Goal: Information Seeking & Learning: Check status

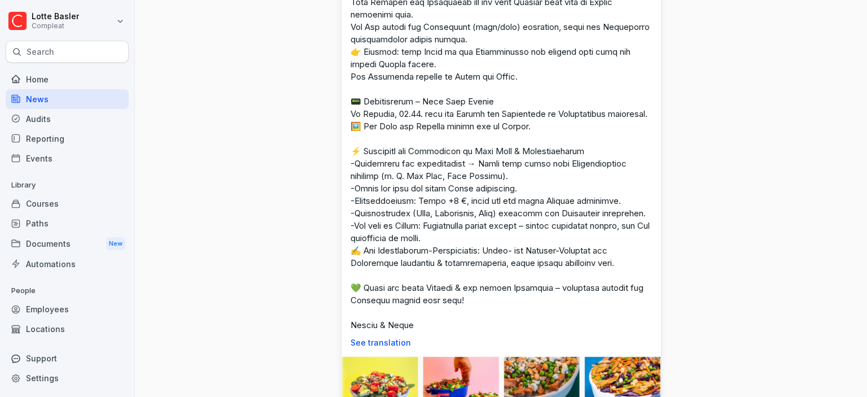
scroll to position [1171, 0]
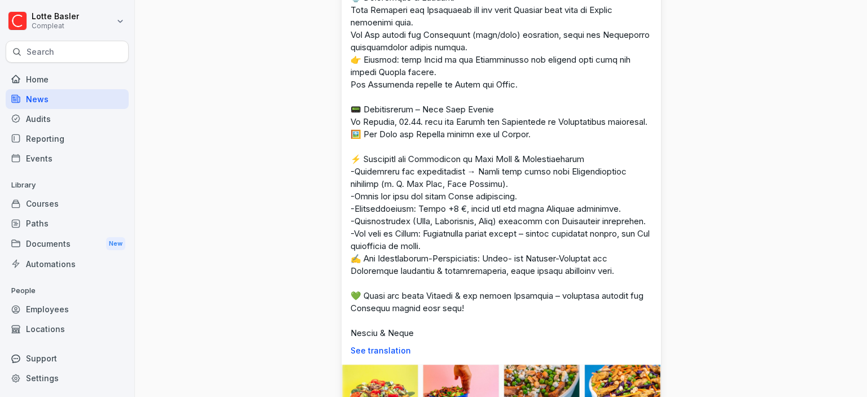
click at [71, 312] on div "Employees" at bounding box center [67, 309] width 123 height 20
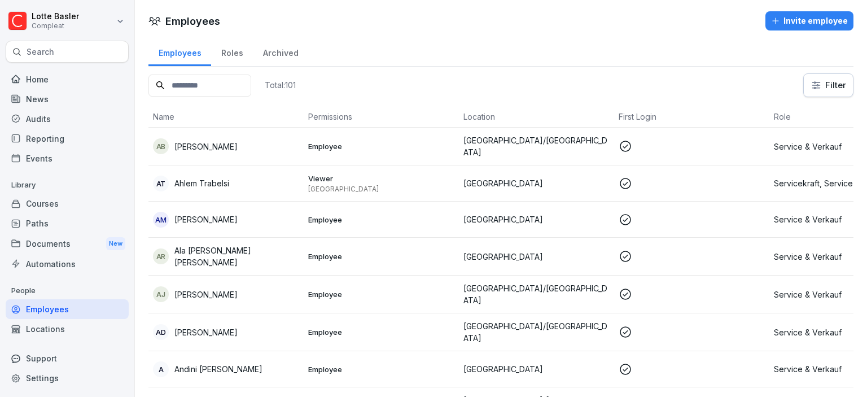
click at [204, 82] on input at bounding box center [199, 86] width 103 height 22
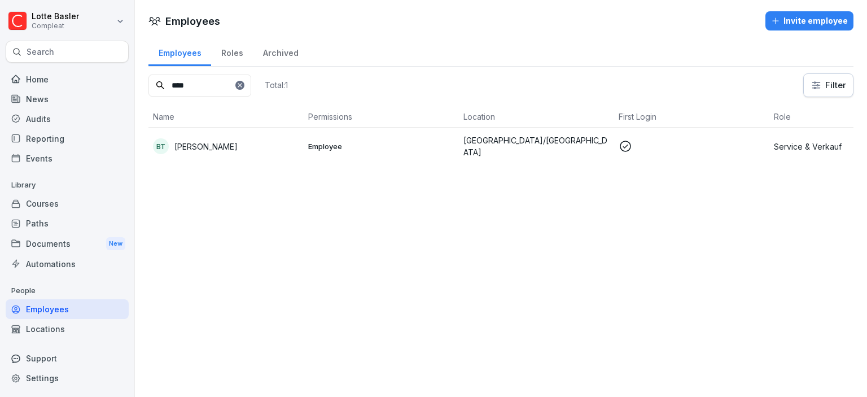
type input "****"
click at [290, 135] on td "BT [PERSON_NAME]" at bounding box center [225, 146] width 155 height 37
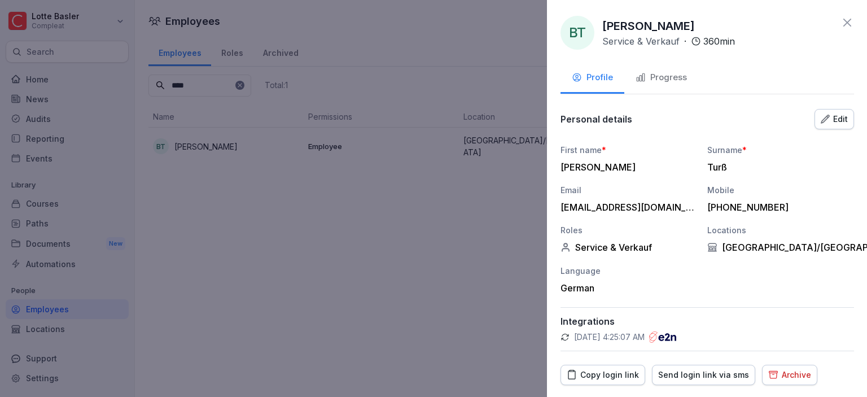
click at [235, 240] on div at bounding box center [433, 198] width 867 height 397
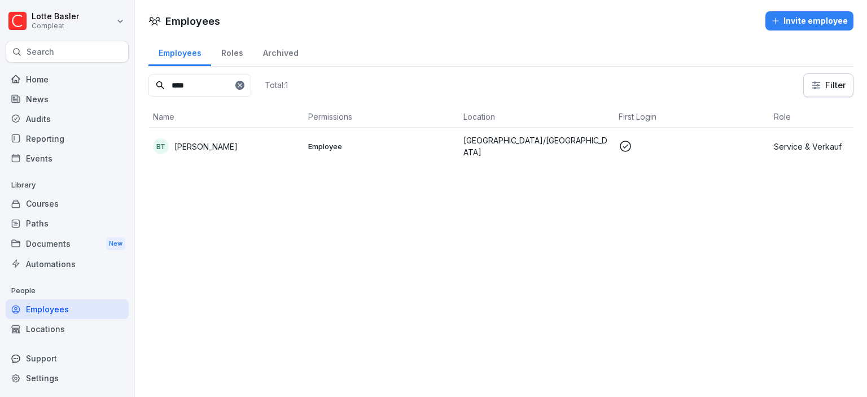
click at [218, 143] on p "[PERSON_NAME]" at bounding box center [205, 147] width 63 height 12
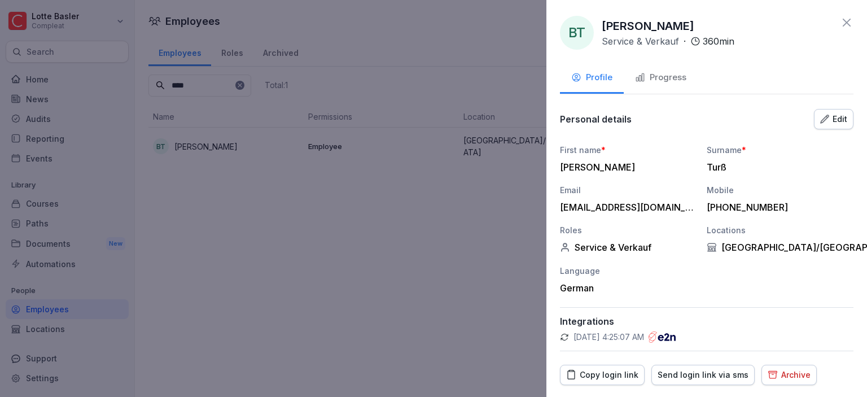
click at [684, 78] on div "Progress" at bounding box center [660, 77] width 51 height 13
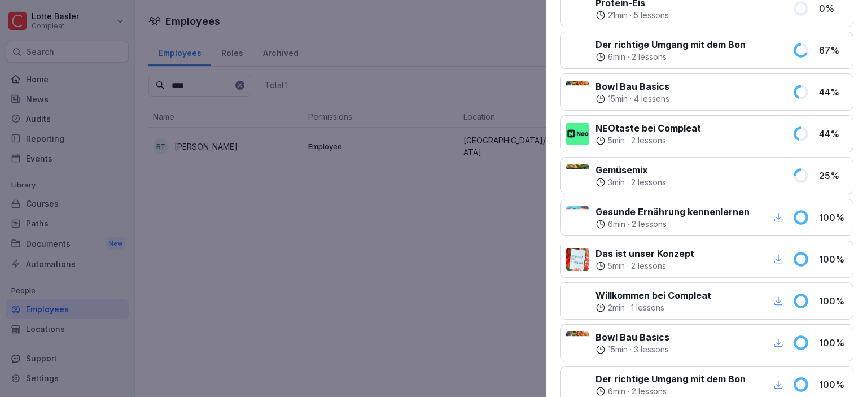
scroll to position [592, 0]
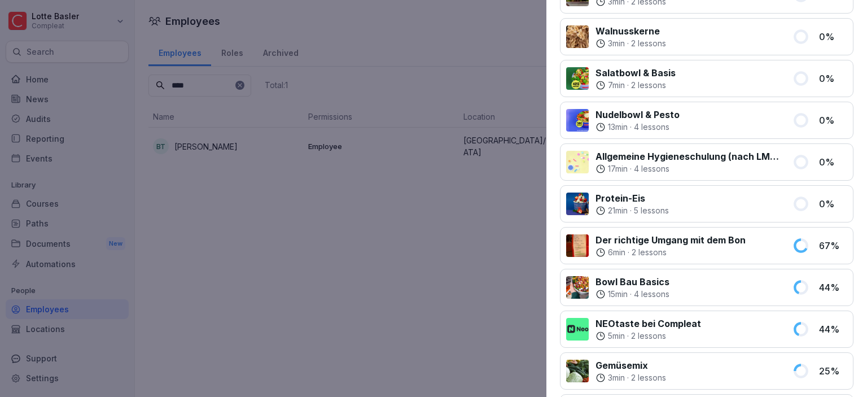
click at [286, 213] on div at bounding box center [433, 198] width 867 height 397
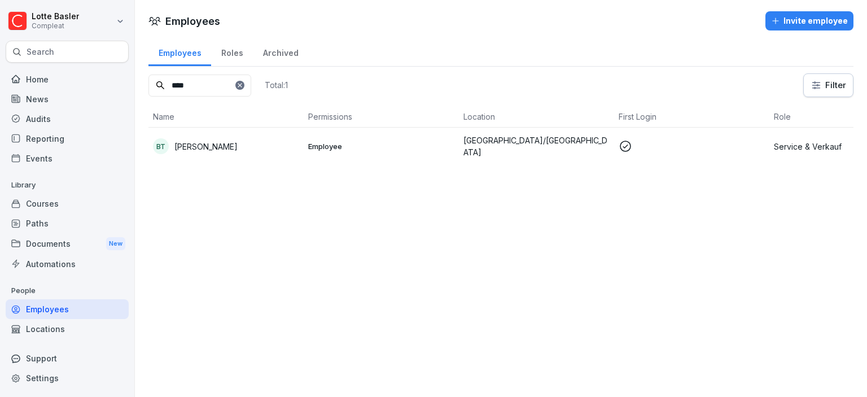
click at [49, 107] on div "News" at bounding box center [67, 99] width 123 height 20
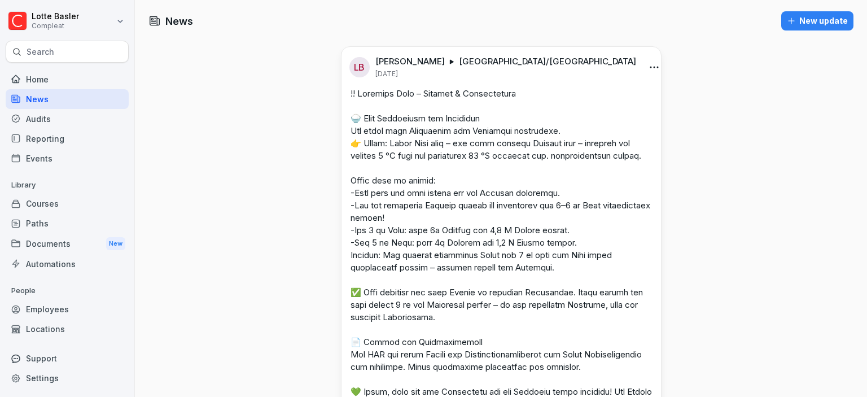
click at [636, 76] on div "LB [PERSON_NAME] [GEOGRAPHIC_DATA]/[GEOGRAPHIC_DATA] [DATE]" at bounding box center [502, 63] width 320 height 32
click at [642, 64] on html "[PERSON_NAME] Compleat Search Home News Audits Reporting Events Library Courses…" at bounding box center [433, 198] width 867 height 397
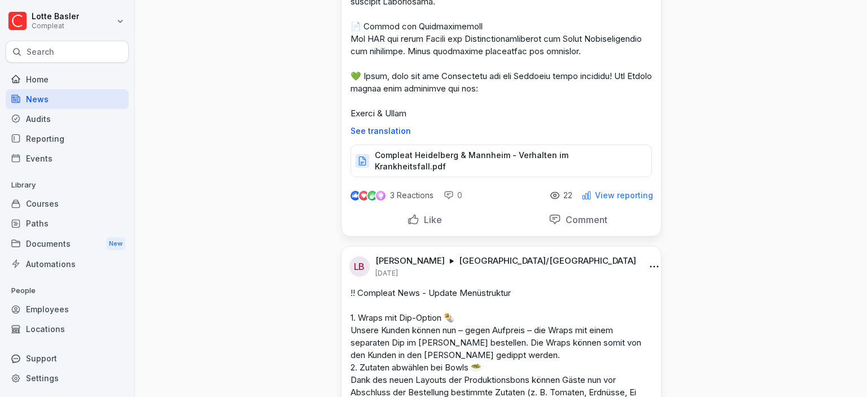
scroll to position [325, 0]
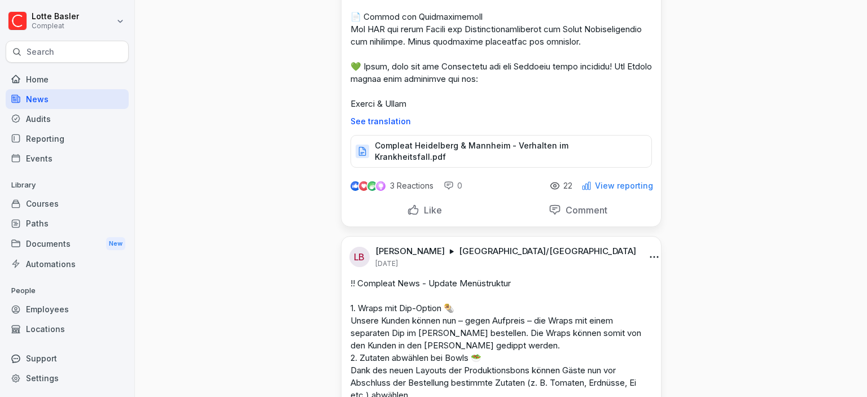
click at [623, 184] on div "View reporting" at bounding box center [617, 186] width 72 height 10
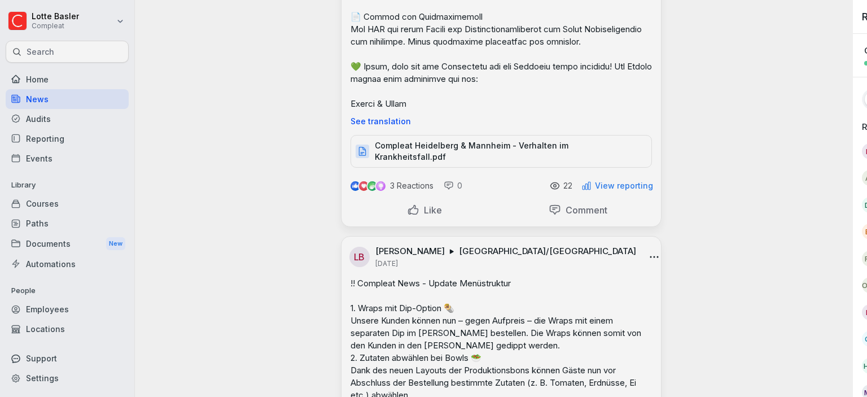
click at [628, 190] on div at bounding box center [433, 198] width 867 height 397
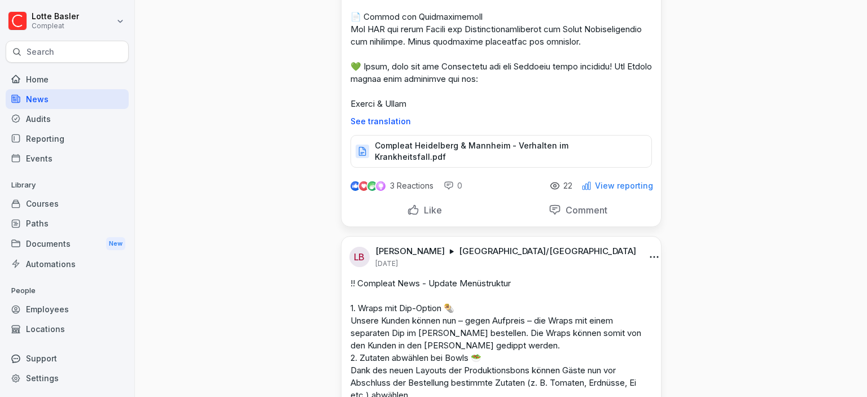
click at [628, 190] on p "View reporting" at bounding box center [624, 185] width 58 height 9
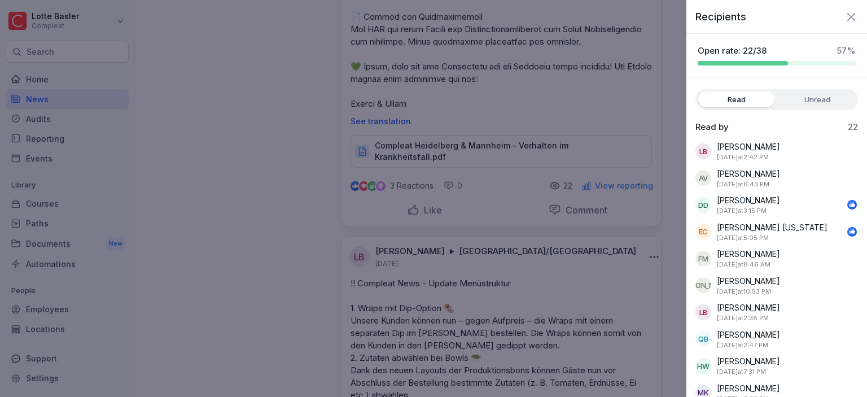
click at [804, 104] on label "Unread" at bounding box center [817, 99] width 76 height 16
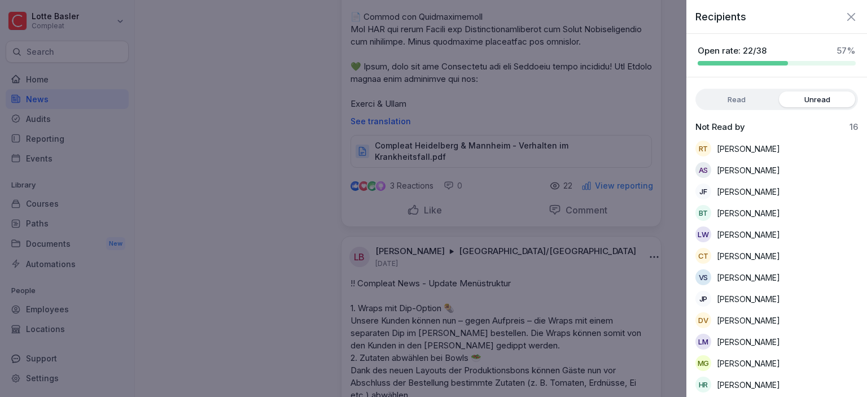
click at [755, 98] on label "Read" at bounding box center [736, 99] width 76 height 16
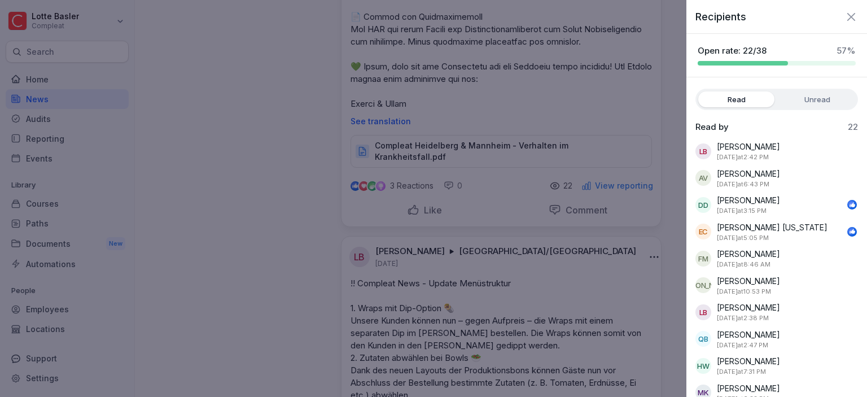
click at [850, 18] on icon "button" at bounding box center [851, 16] width 8 height 8
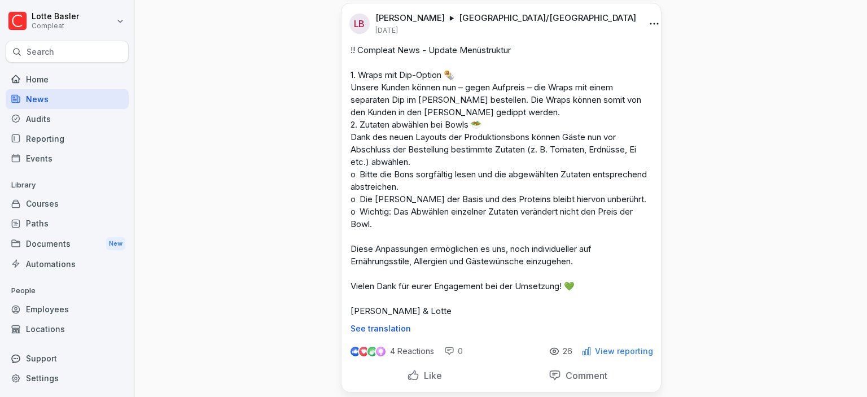
scroll to position [585, 0]
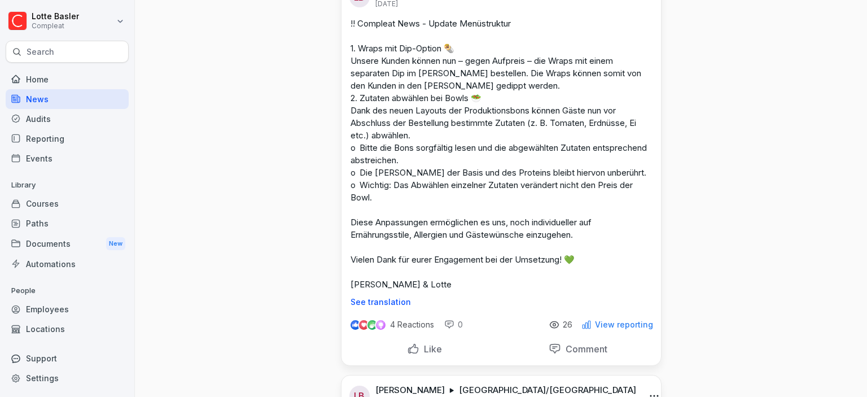
click at [604, 329] on p "View reporting" at bounding box center [624, 324] width 58 height 9
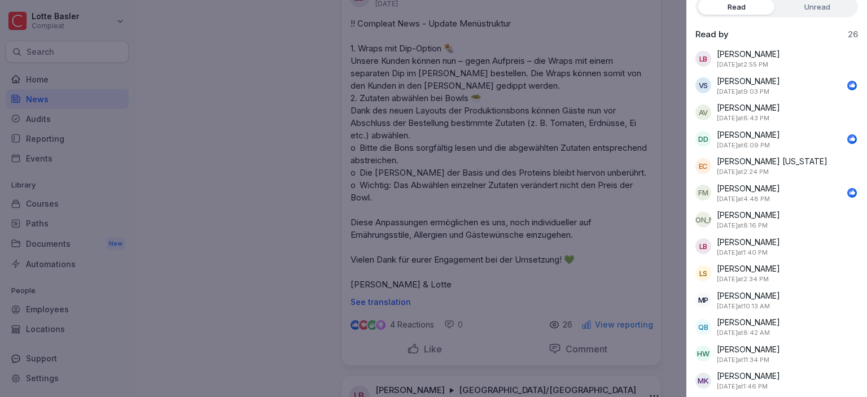
scroll to position [0, 0]
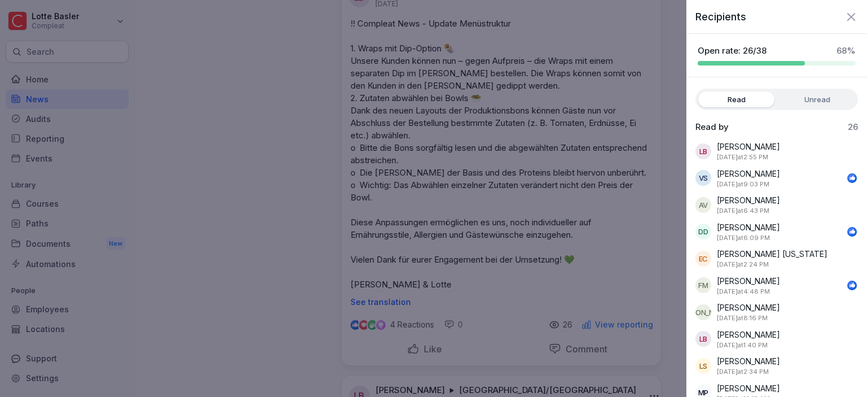
click at [787, 99] on label "Unread" at bounding box center [817, 99] width 76 height 16
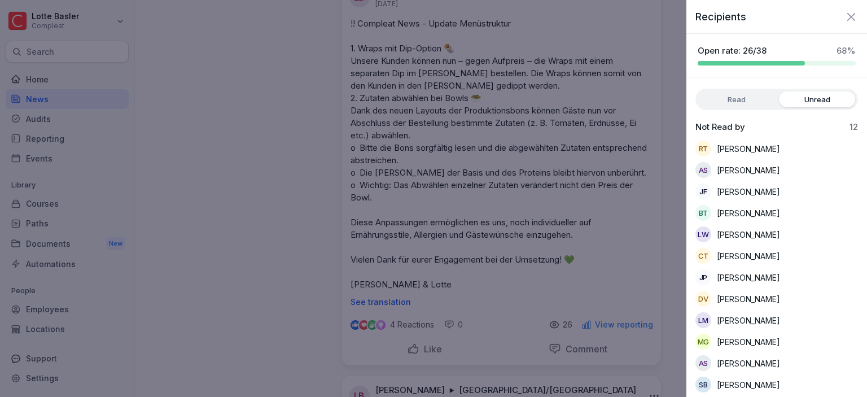
click at [742, 97] on label "Read" at bounding box center [736, 99] width 76 height 16
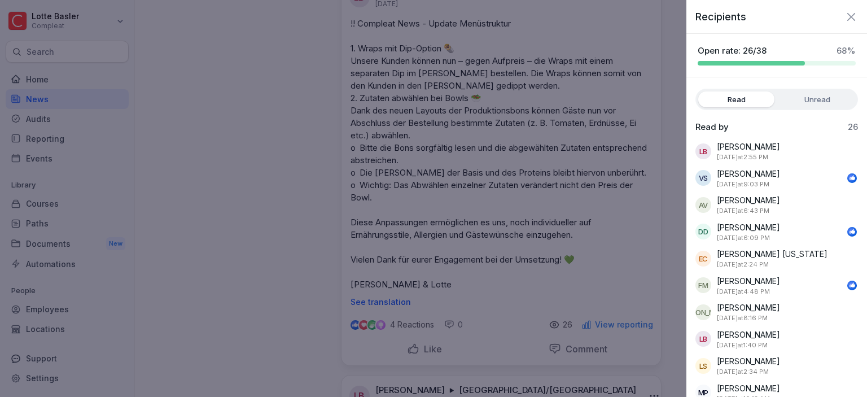
click at [852, 10] on icon "button" at bounding box center [852, 17] width 14 height 14
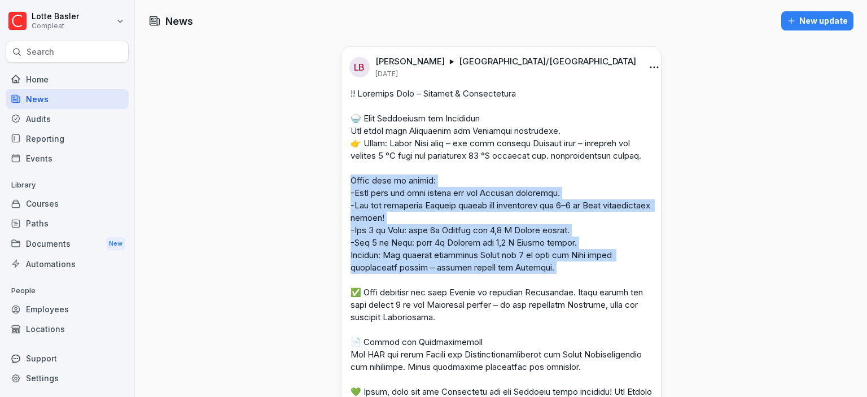
drag, startPoint x: 348, startPoint y: 189, endPoint x: 563, endPoint y: 289, distance: 237.7
click at [563, 289] on div "See translation" at bounding box center [502, 270] width 320 height 364
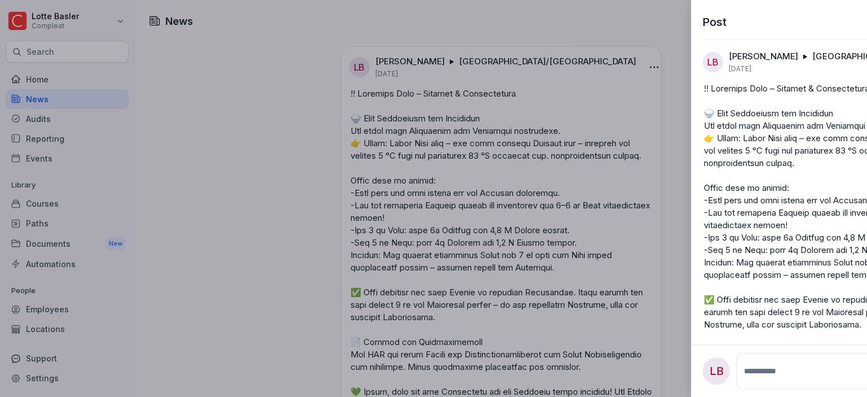
click at [562, 289] on div at bounding box center [433, 198] width 867 height 397
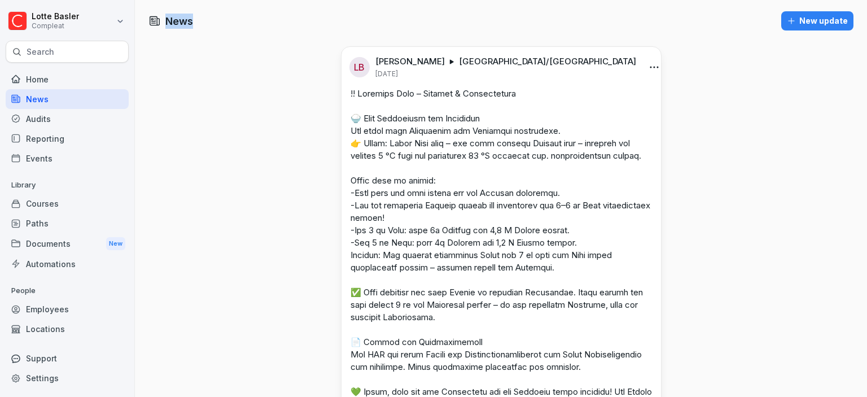
drag, startPoint x: 557, startPoint y: 288, endPoint x: 270, endPoint y: 163, distance: 312.2
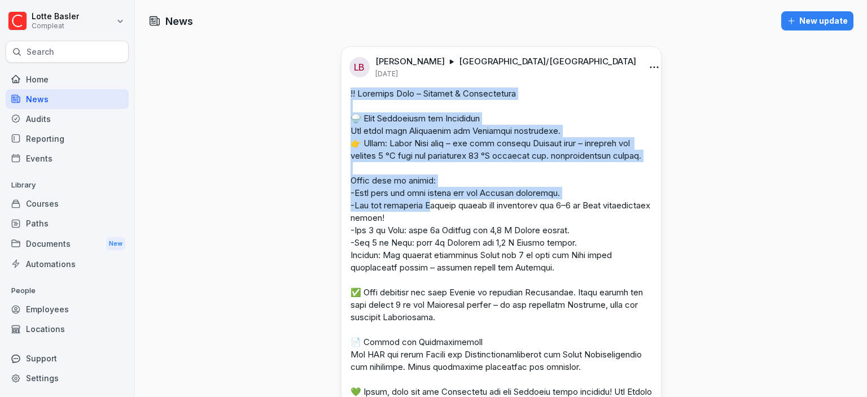
drag, startPoint x: 308, startPoint y: 191, endPoint x: 430, endPoint y: 221, distance: 125.4
click at [430, 221] on p at bounding box center [501, 262] width 301 height 348
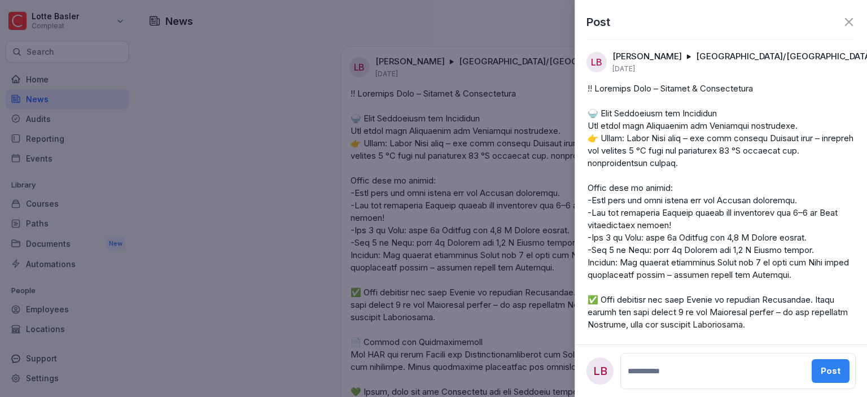
click at [265, 218] on div at bounding box center [433, 198] width 867 height 397
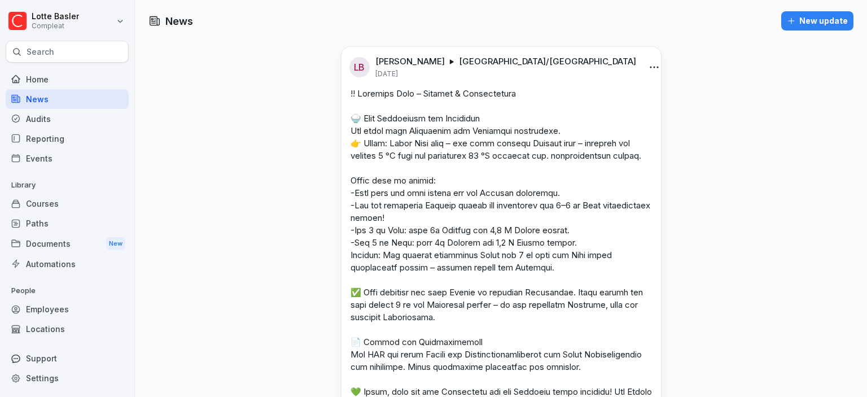
click at [86, 309] on div "Employees" at bounding box center [67, 309] width 123 height 20
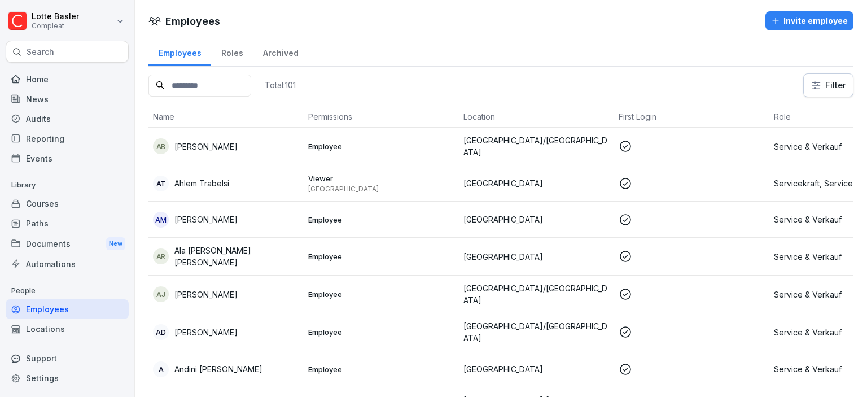
click at [61, 219] on div "Paths" at bounding box center [67, 223] width 123 height 20
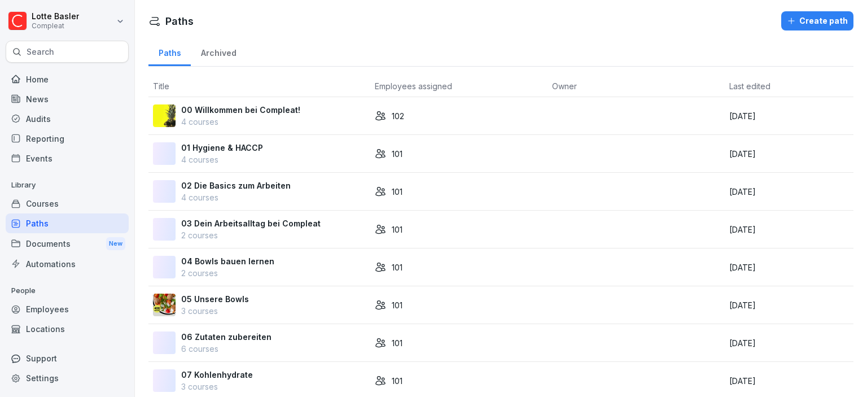
click at [80, 307] on div "Employees" at bounding box center [67, 309] width 123 height 20
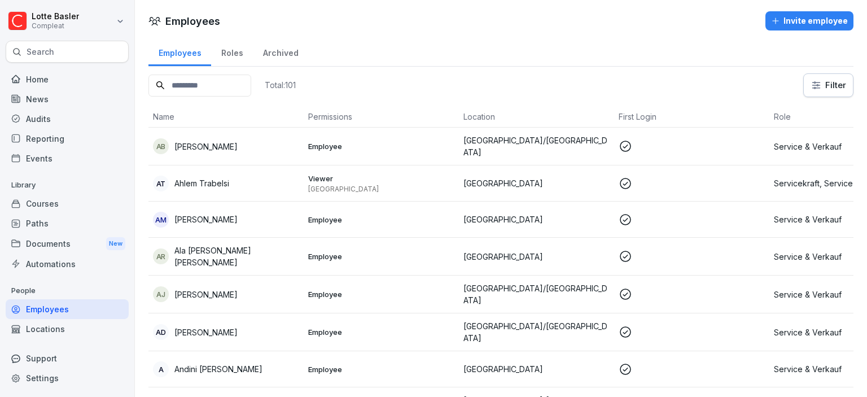
click at [222, 86] on input at bounding box center [199, 86] width 103 height 22
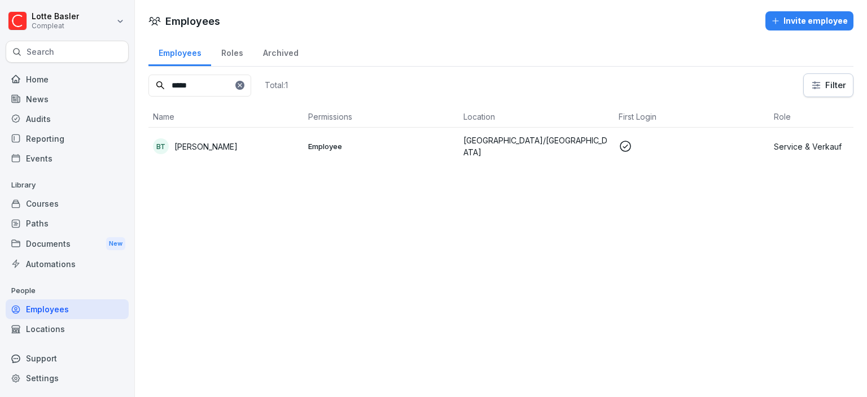
type input "*****"
click at [242, 135] on td "BT [PERSON_NAME]" at bounding box center [225, 146] width 155 height 37
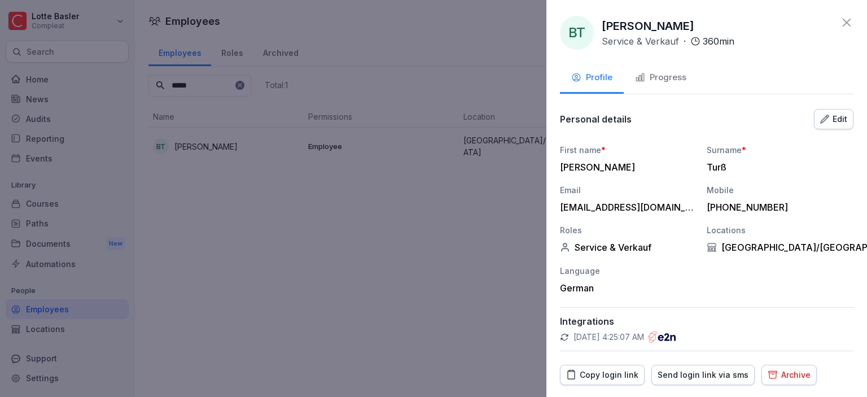
click at [674, 89] on button "Progress" at bounding box center [661, 78] width 74 height 30
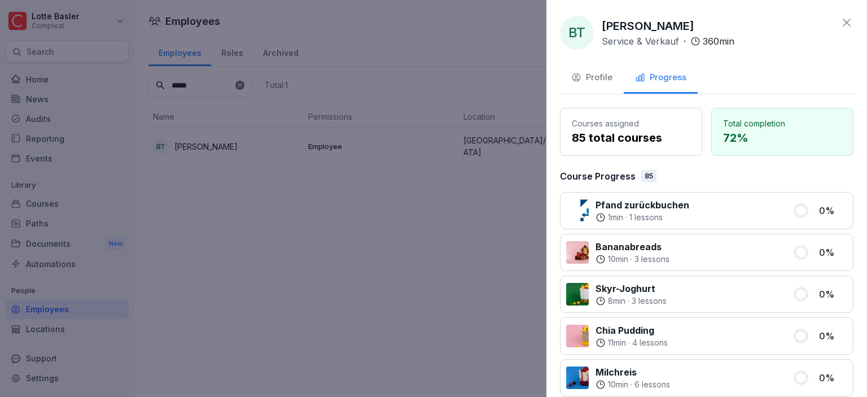
click at [843, 25] on icon at bounding box center [847, 23] width 14 height 14
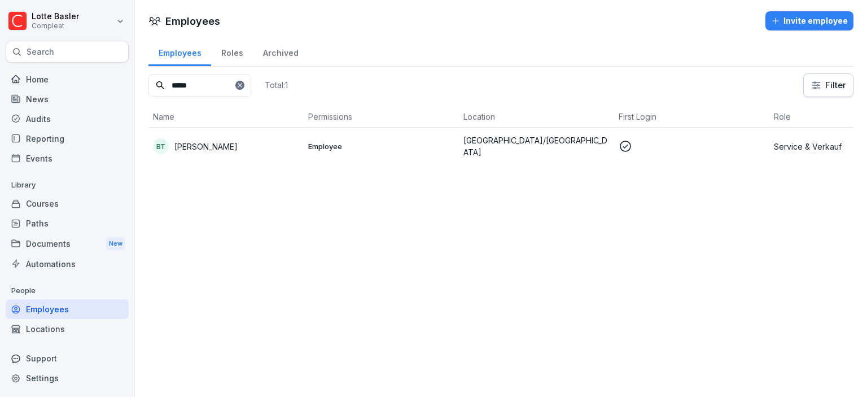
click at [243, 85] on icon at bounding box center [240, 85] width 7 height 7
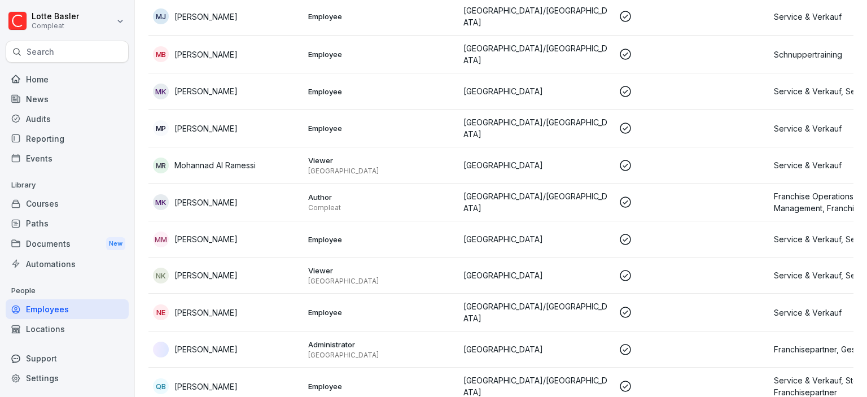
scroll to position [3403, 0]
